Goal: Task Accomplishment & Management: Use online tool/utility

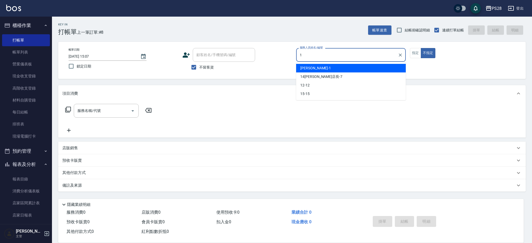
type input "[PERSON_NAME]-1"
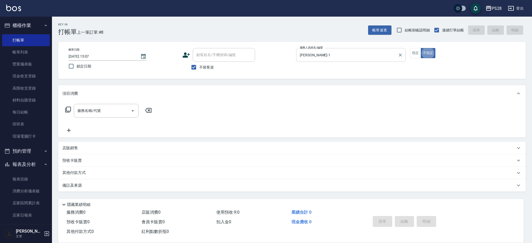
type button "false"
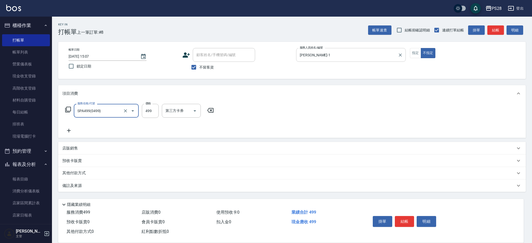
type input "SPA499(0499)"
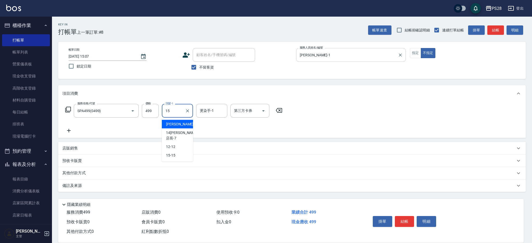
type input "15-15"
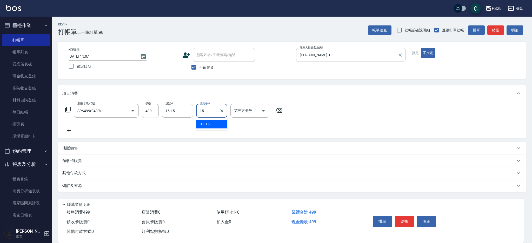
type input "15-15"
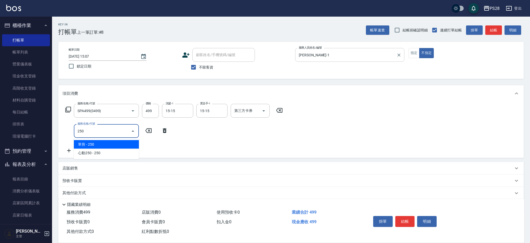
type input "單剪(250)"
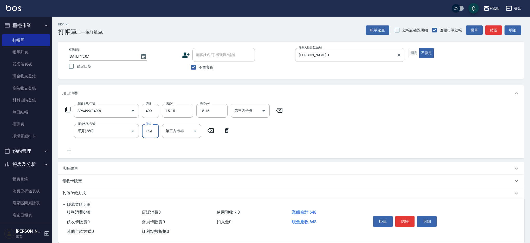
type input "149"
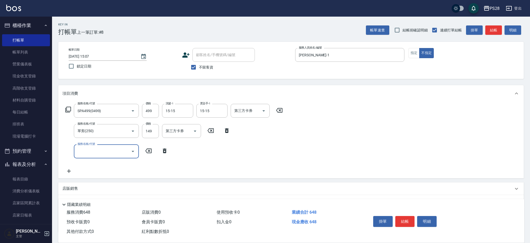
click at [406, 222] on button "結帳" at bounding box center [404, 221] width 19 height 11
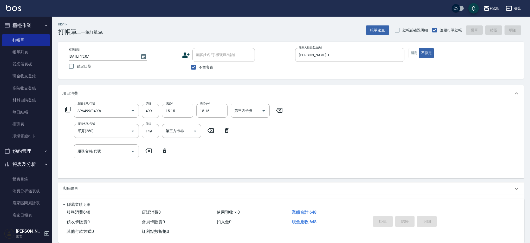
type input "[DATE] 17:16"
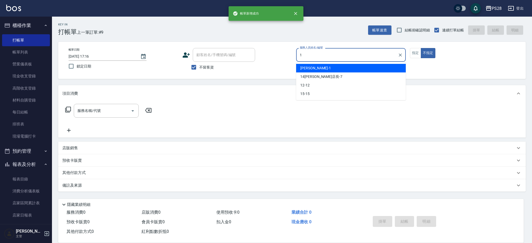
type input "[PERSON_NAME]-1"
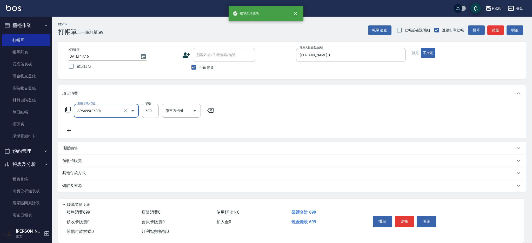
type input "SPA699(0699)"
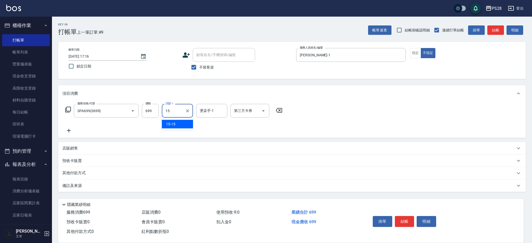
type input "15-15"
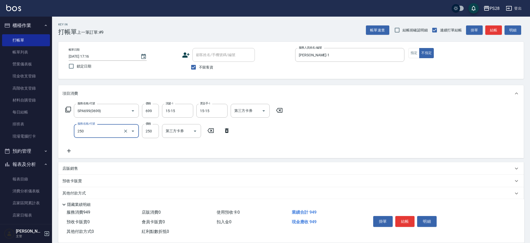
type input "單剪(250)"
type input "149"
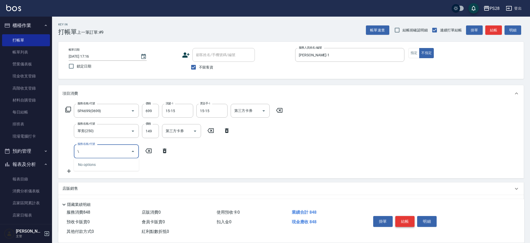
type input "\"
click at [403, 217] on button "結帳" at bounding box center [404, 221] width 19 height 11
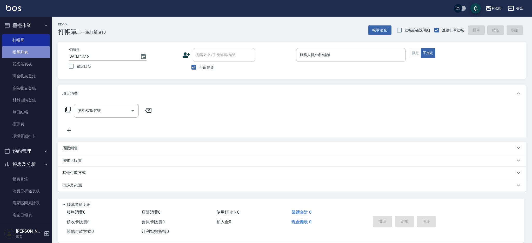
click at [32, 55] on link "帳單列表" at bounding box center [26, 52] width 48 height 12
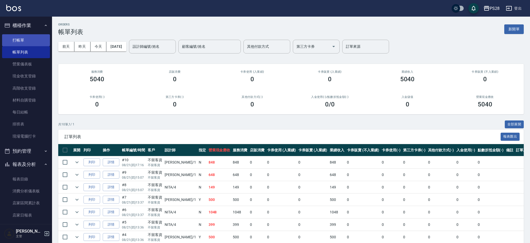
click at [31, 43] on link "打帳單" at bounding box center [26, 40] width 48 height 12
